Goal: Transaction & Acquisition: Download file/media

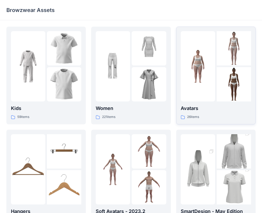
click at [196, 106] on p "Avatars" at bounding box center [216, 108] width 70 height 7
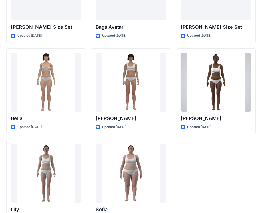
scroll to position [636, 0]
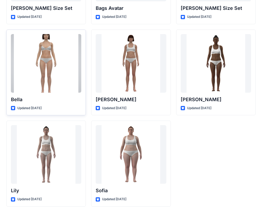
click at [58, 87] on div at bounding box center [46, 63] width 70 height 59
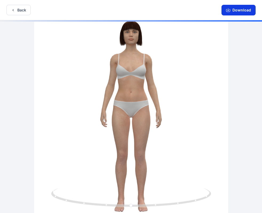
click at [234, 7] on button "Download" at bounding box center [238, 10] width 34 height 11
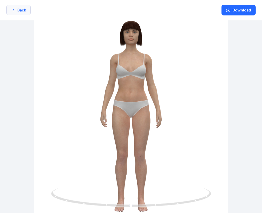
click at [22, 14] on button "Back" at bounding box center [18, 10] width 24 height 10
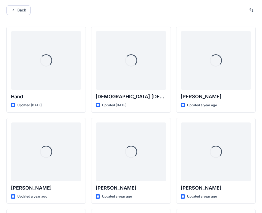
scroll to position [636, 0]
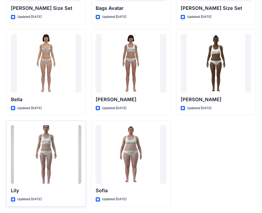
click at [54, 143] on div at bounding box center [46, 154] width 70 height 59
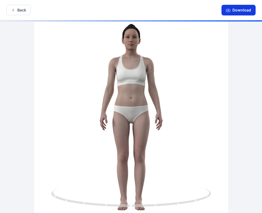
click at [230, 13] on button "Download" at bounding box center [238, 10] width 34 height 11
